Goal: Navigation & Orientation: Find specific page/section

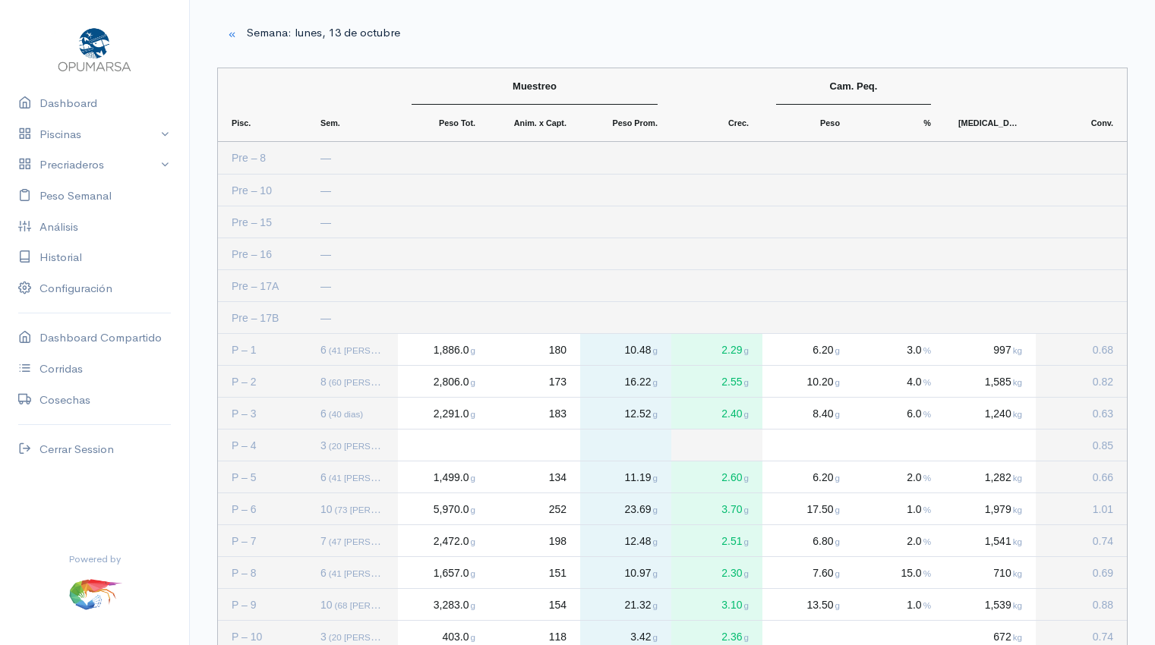
scroll to position [510, 0]
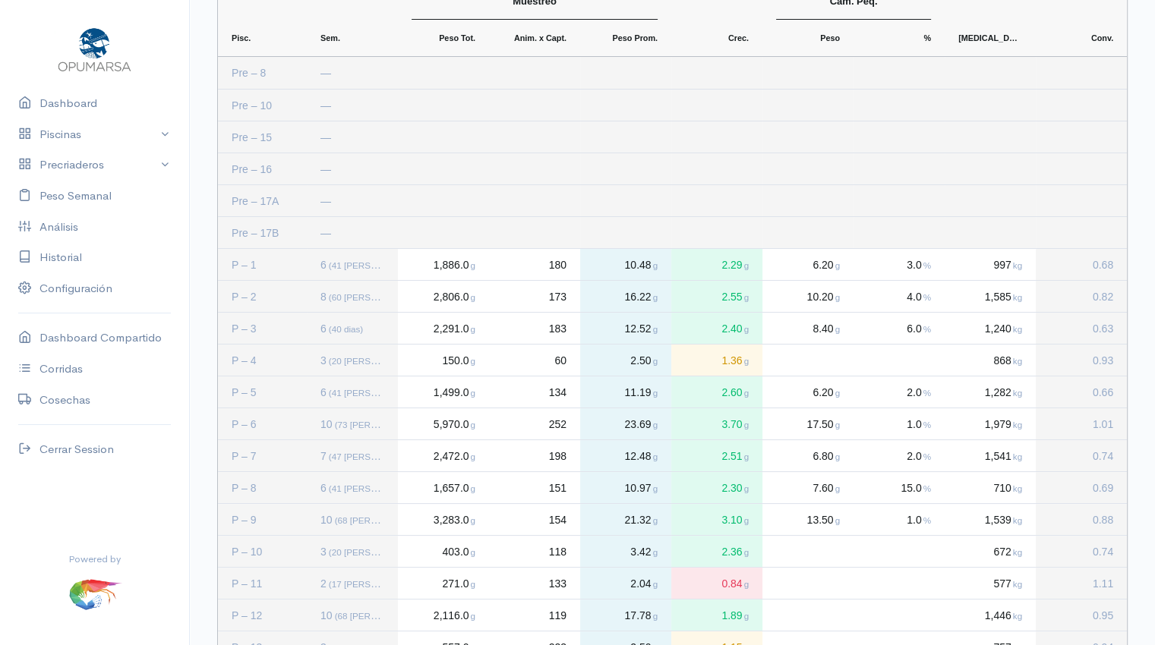
scroll to position [84, 0]
click at [46, 106] on link "Dashboard" at bounding box center [94, 103] width 189 height 31
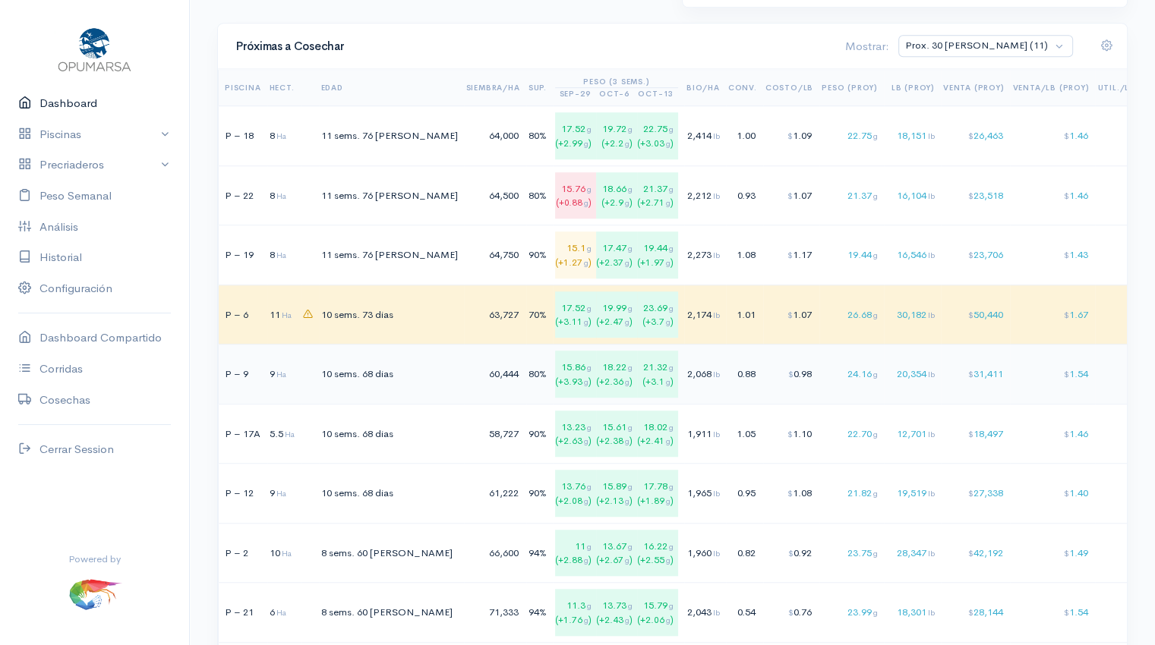
scroll to position [1008, 0]
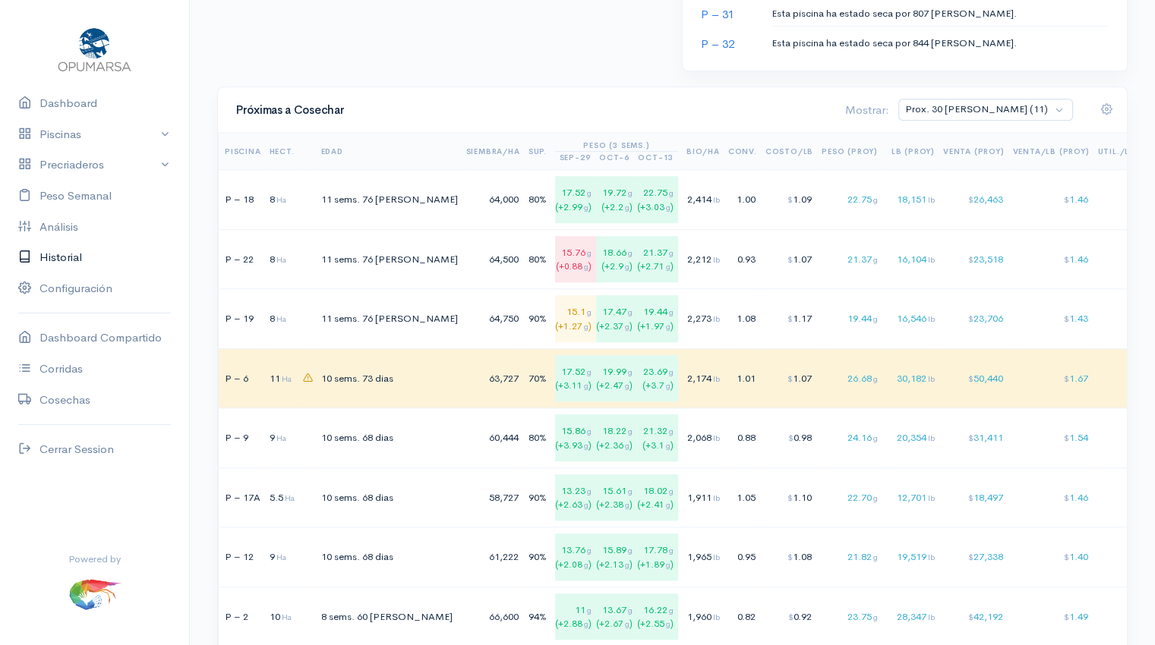
click at [71, 261] on link "Historial" at bounding box center [94, 257] width 189 height 31
